Goal: Information Seeking & Learning: Find specific page/section

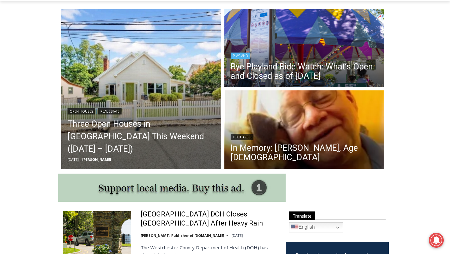
scroll to position [167, 0]
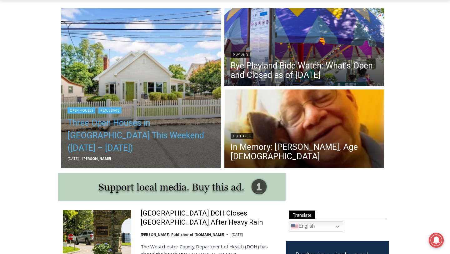
click at [168, 136] on link "Three Open Houses in [GEOGRAPHIC_DATA] This Weekend ([DATE] – [DATE])" at bounding box center [140, 135] width 147 height 37
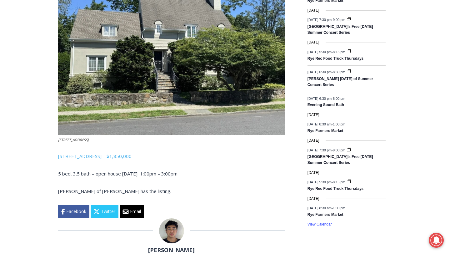
scroll to position [832, 0]
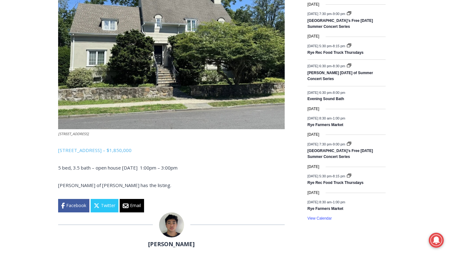
click at [173, 212] on img at bounding box center [171, 224] width 25 height 25
click at [171, 240] on link "[PERSON_NAME]" at bounding box center [171, 243] width 47 height 7
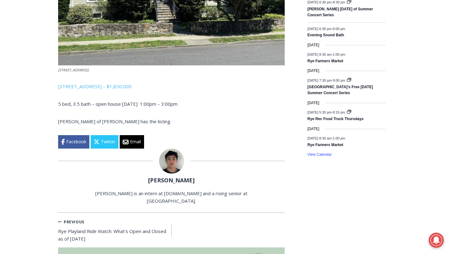
scroll to position [901, 0]
